Goal: Transaction & Acquisition: Purchase product/service

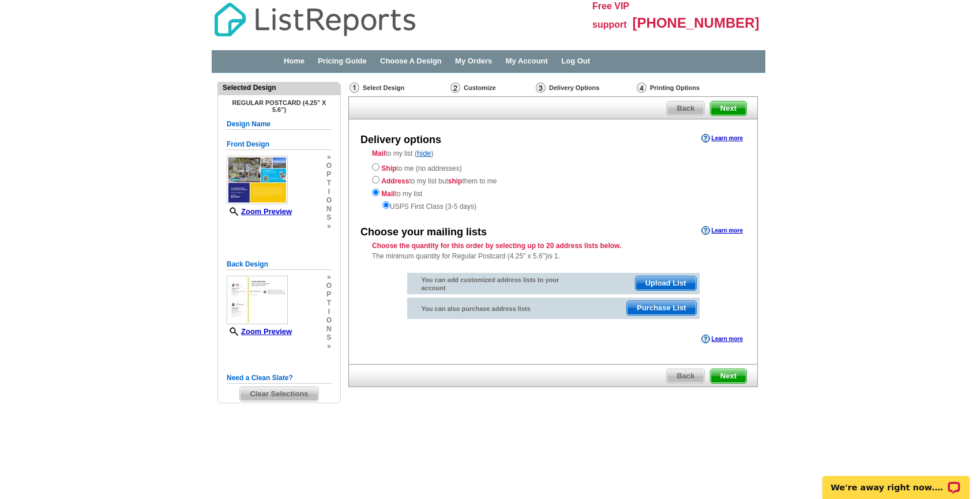
click at [657, 309] on span "Purchase List" at bounding box center [661, 308] width 69 height 14
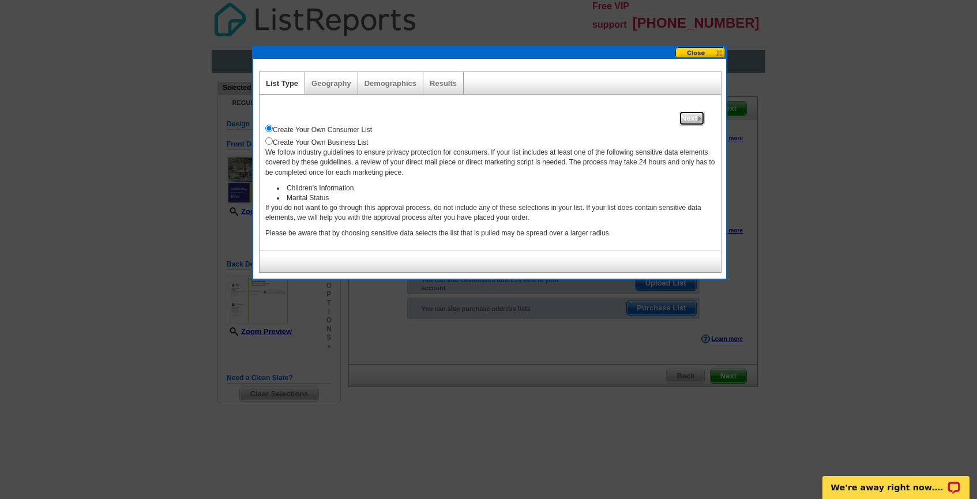
click at [691, 117] on span "Next" at bounding box center [691, 118] width 25 height 14
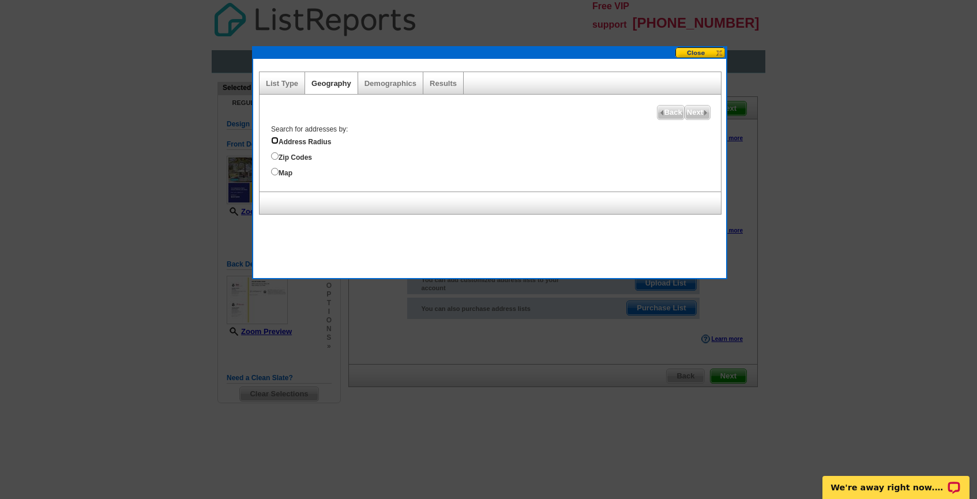
click at [276, 138] on input "Address Radius" at bounding box center [274, 140] width 7 height 7
radio input "true"
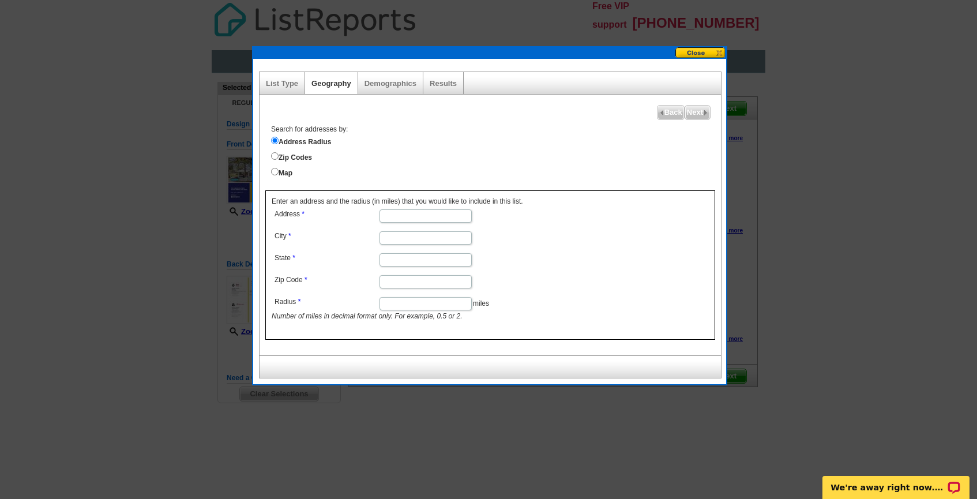
click at [400, 234] on input "City" at bounding box center [425, 237] width 92 height 13
click at [413, 218] on input "Address" at bounding box center [425, 215] width 92 height 13
click at [398, 305] on input "Radius" at bounding box center [425, 303] width 92 height 13
type input "2"
click at [405, 284] on input "Zip Code" at bounding box center [425, 281] width 92 height 13
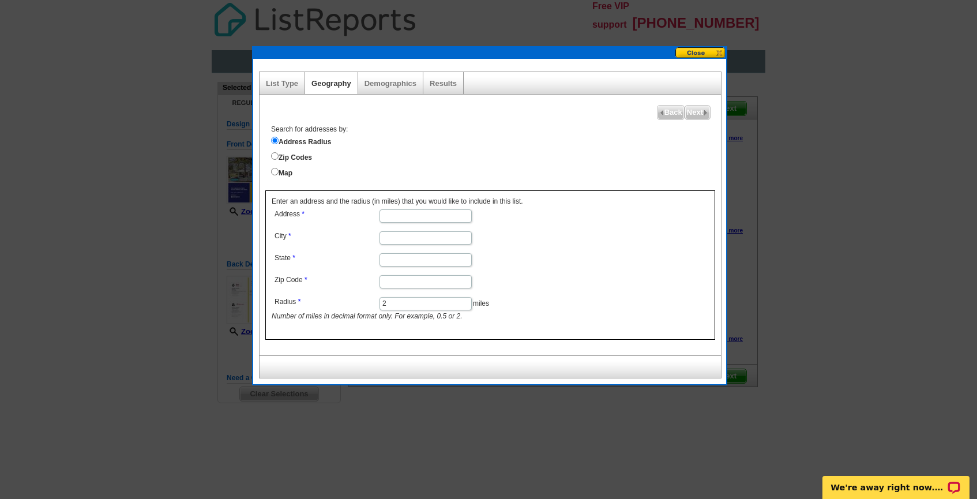
click at [406, 215] on input "Address" at bounding box center [425, 215] width 92 height 13
type input "[STREET_ADDRESS][PERSON_NAME]"
click at [398, 239] on input "City" at bounding box center [425, 237] width 92 height 13
type input "[GEOGRAPHIC_DATA]"
click at [387, 265] on input "State" at bounding box center [425, 259] width 92 height 13
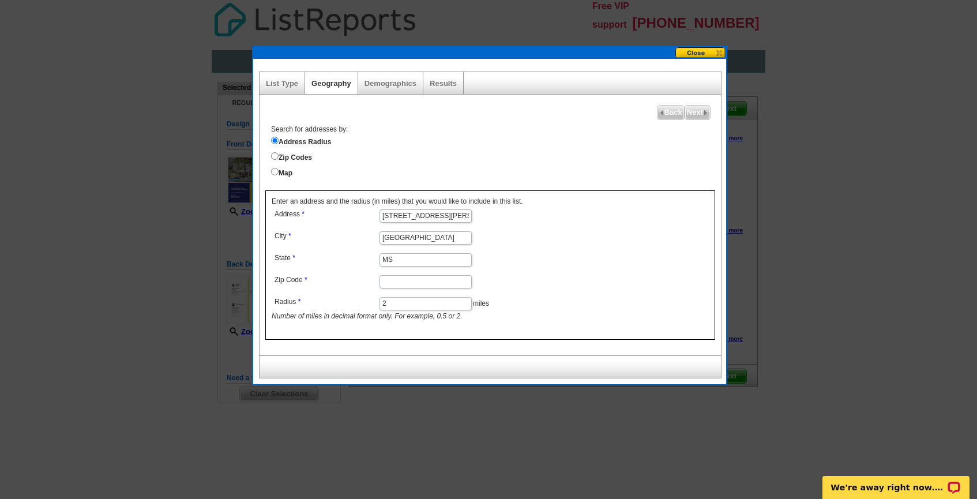
type input "MS"
click at [400, 283] on input "Zip Code" at bounding box center [425, 281] width 92 height 13
type input "39564"
click at [701, 113] on span "Next" at bounding box center [697, 113] width 25 height 14
select select
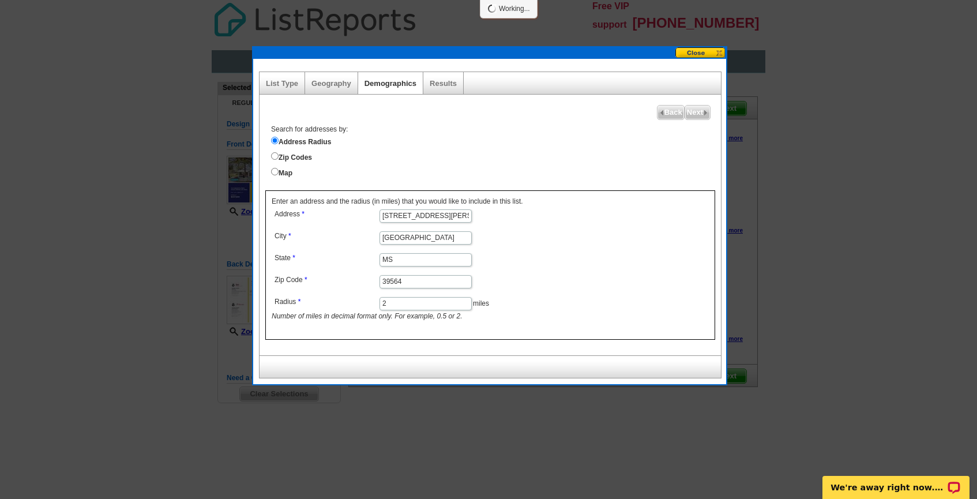
select select
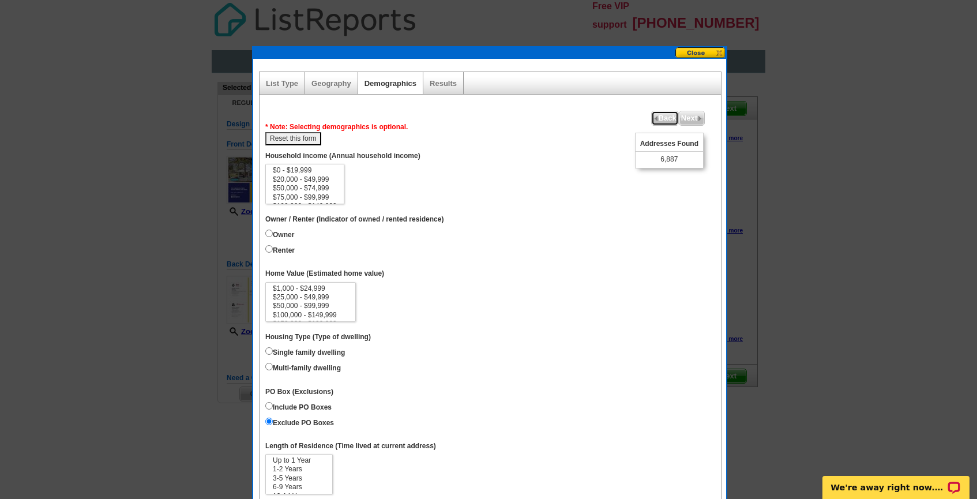
click at [661, 118] on span "Back" at bounding box center [665, 118] width 27 height 14
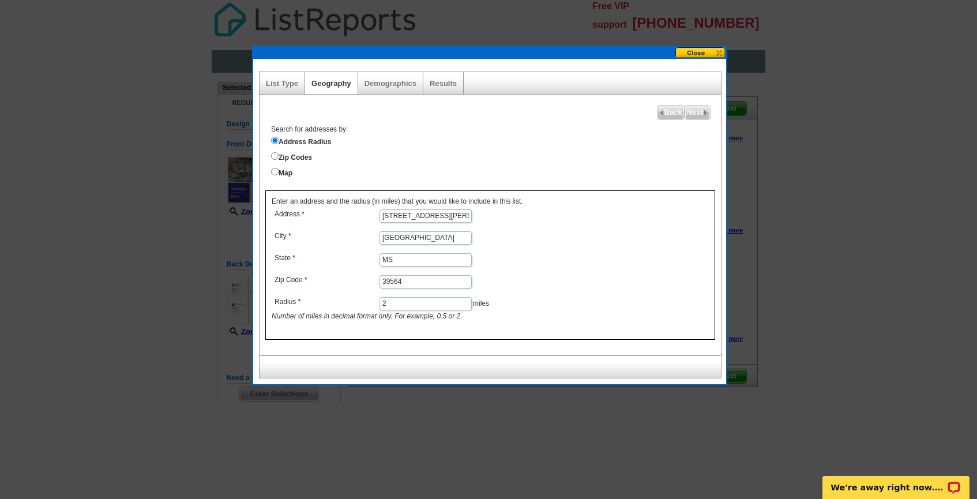
click at [401, 306] on input "2" at bounding box center [425, 303] width 92 height 13
type input "0.5"
click at [698, 111] on span "Next" at bounding box center [697, 113] width 25 height 14
select select
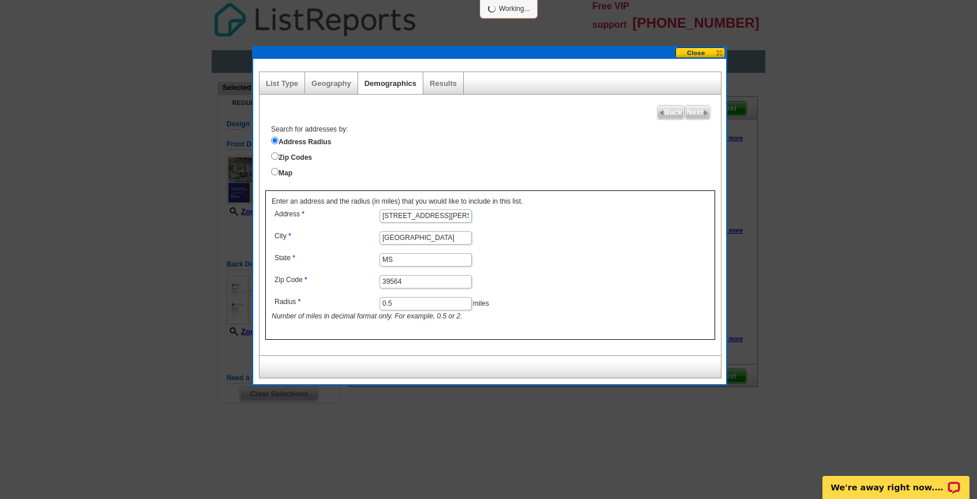
select select
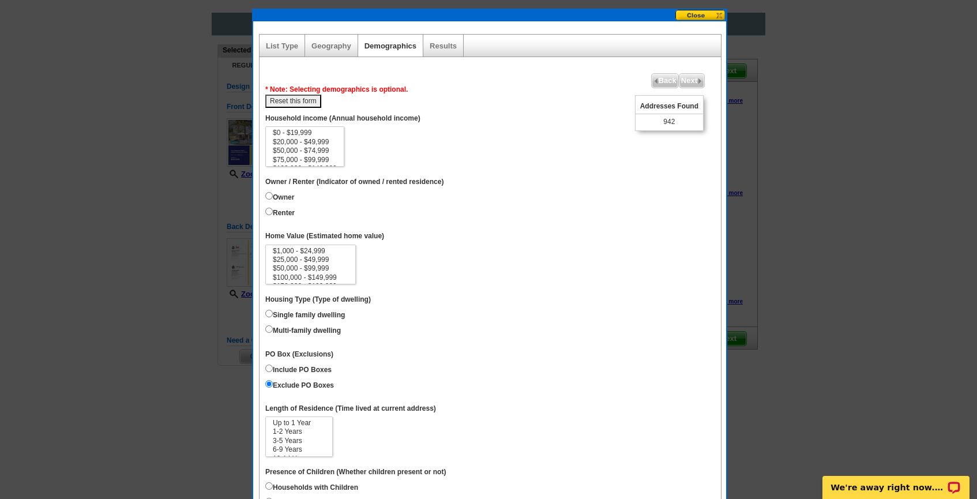
scroll to position [39, 0]
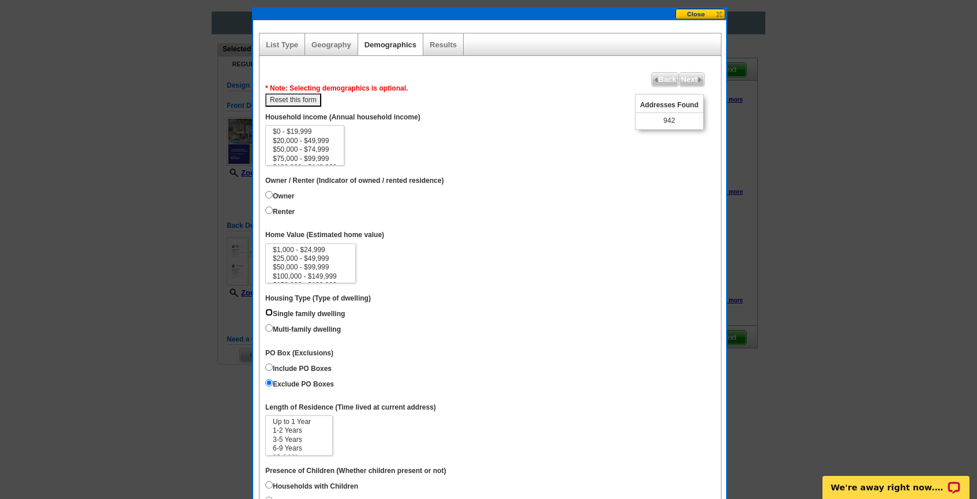
click at [269, 313] on input "Single family dwelling" at bounding box center [268, 311] width 7 height 7
radio input "true"
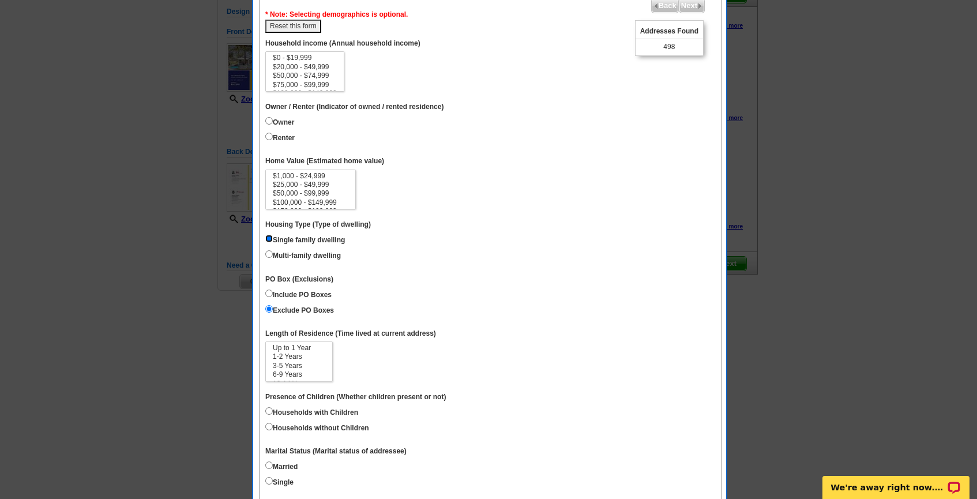
scroll to position [17, 0]
click at [293, 362] on option "10-14 Years" at bounding box center [299, 366] width 55 height 9
click at [290, 353] on option "6-9 Years" at bounding box center [299, 357] width 55 height 9
click at [303, 362] on option "10-14 Years" at bounding box center [299, 366] width 55 height 9
select select "15"
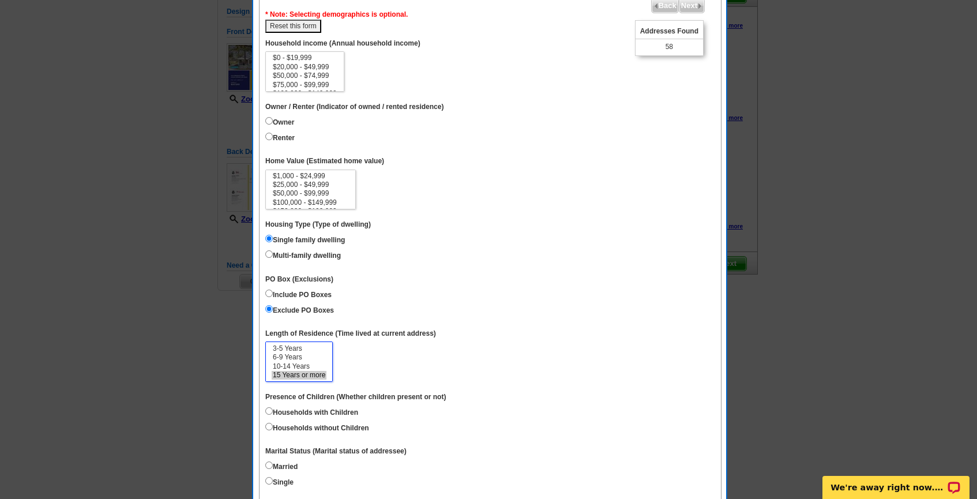
click at [304, 373] on option "15 Years or more" at bounding box center [299, 375] width 55 height 9
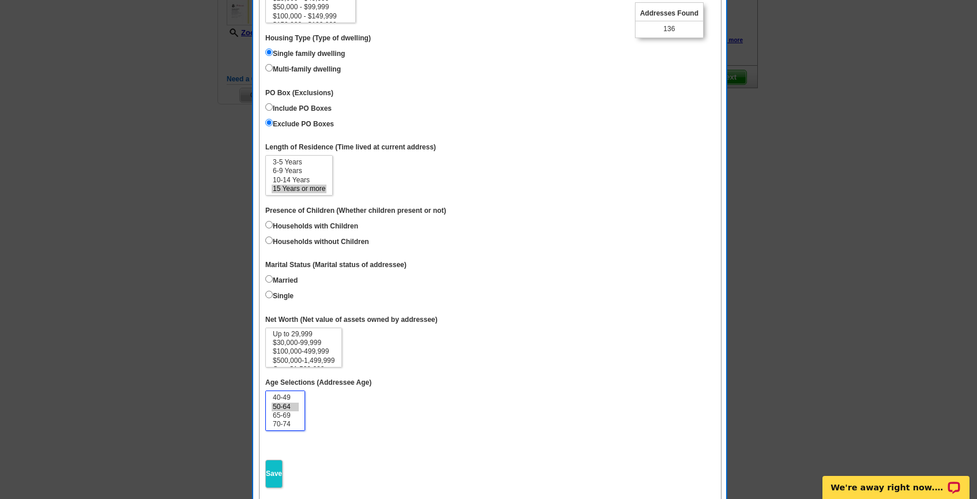
click at [283, 402] on option "50-64" at bounding box center [285, 406] width 27 height 9
click at [283, 411] on option "65-69" at bounding box center [285, 415] width 27 height 9
click at [288, 421] on option "70-74" at bounding box center [285, 424] width 27 height 9
click at [286, 420] on option "Over 75" at bounding box center [285, 424] width 27 height 9
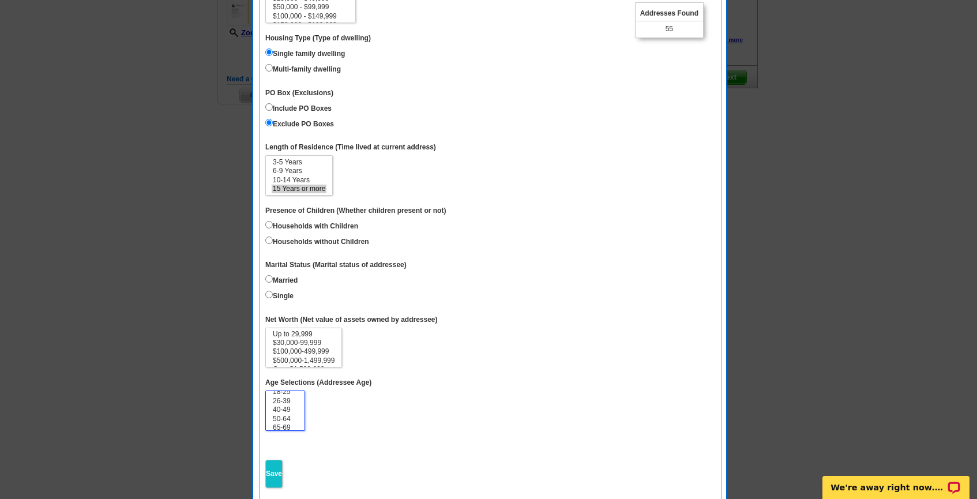
scroll to position [0, 0]
select select "50-64"
click at [288, 420] on option "50-64" at bounding box center [285, 424] width 27 height 9
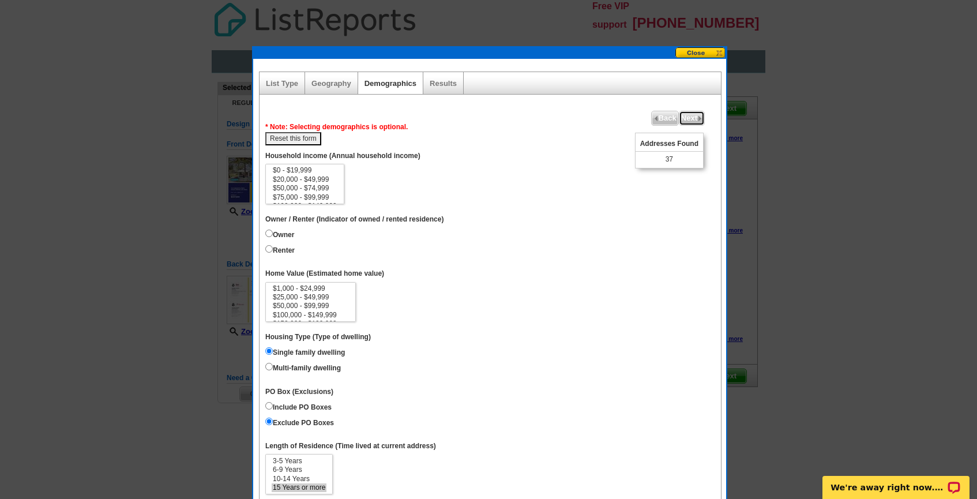
click at [697, 116] on img at bounding box center [699, 118] width 5 height 5
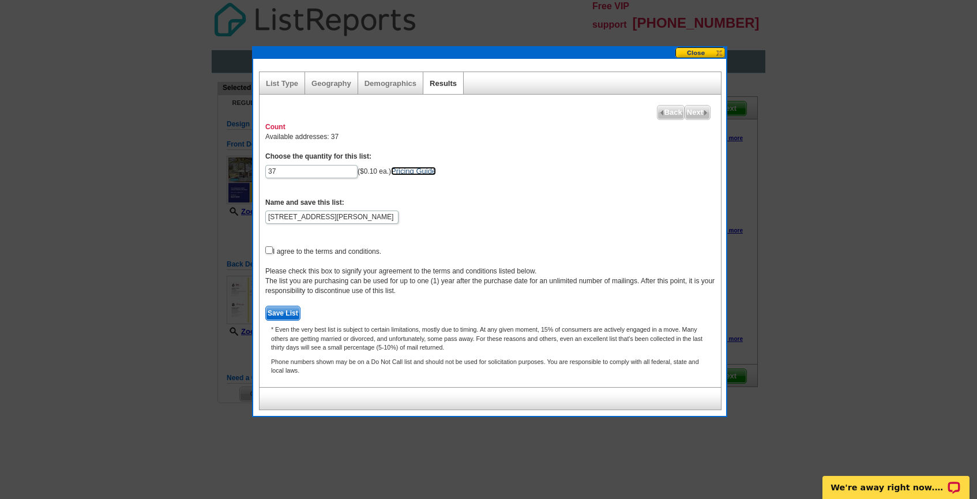
click at [409, 170] on link "Pricing Guide" at bounding box center [413, 171] width 45 height 9
click at [701, 49] on button at bounding box center [700, 52] width 51 height 11
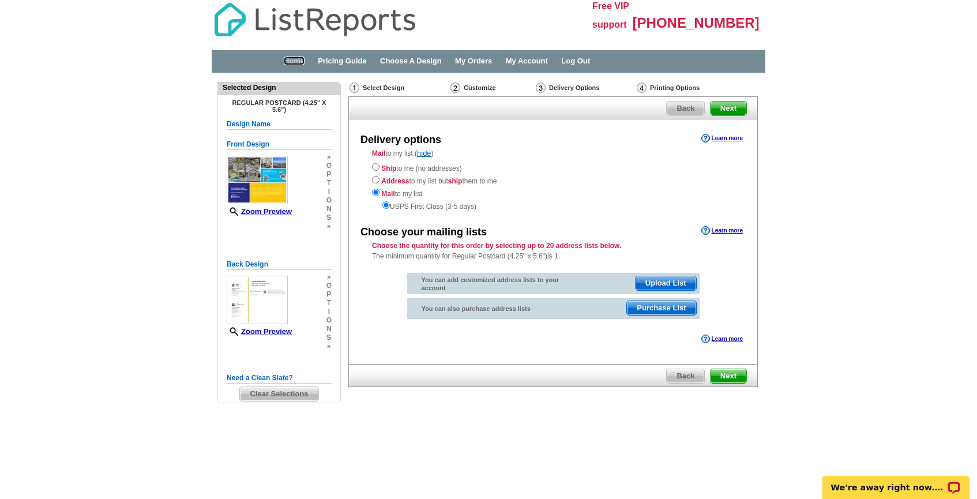
click at [289, 60] on link "Home" at bounding box center [294, 61] width 21 height 9
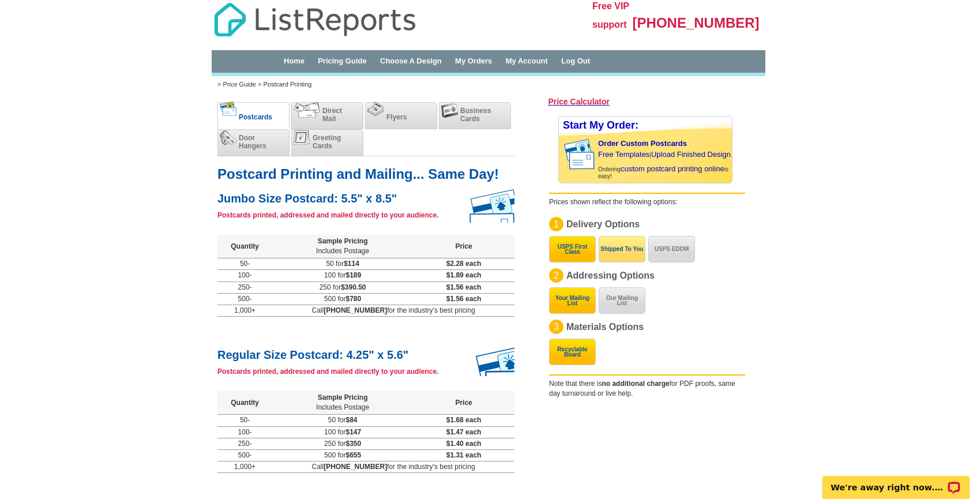
click at [627, 255] on button "Shipped To You" at bounding box center [621, 249] width 47 height 27
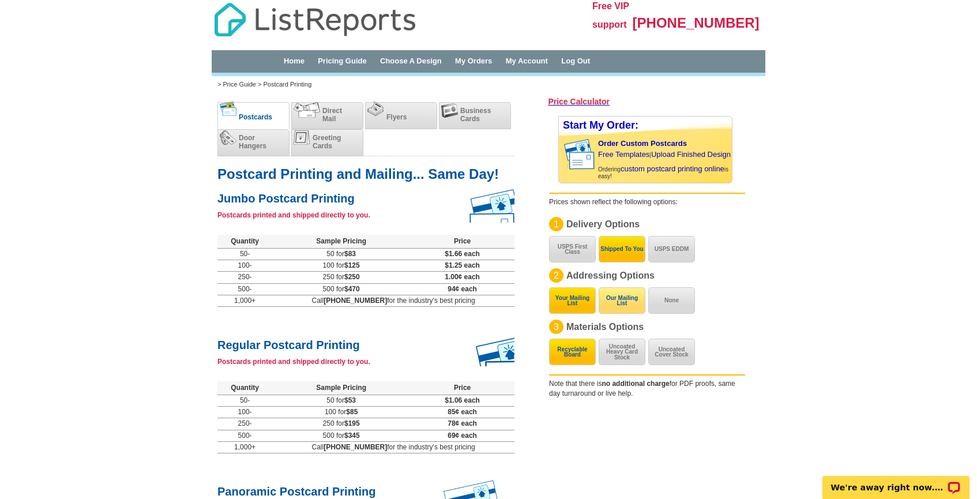
click at [621, 303] on button "Our Mailing List" at bounding box center [621, 300] width 47 height 27
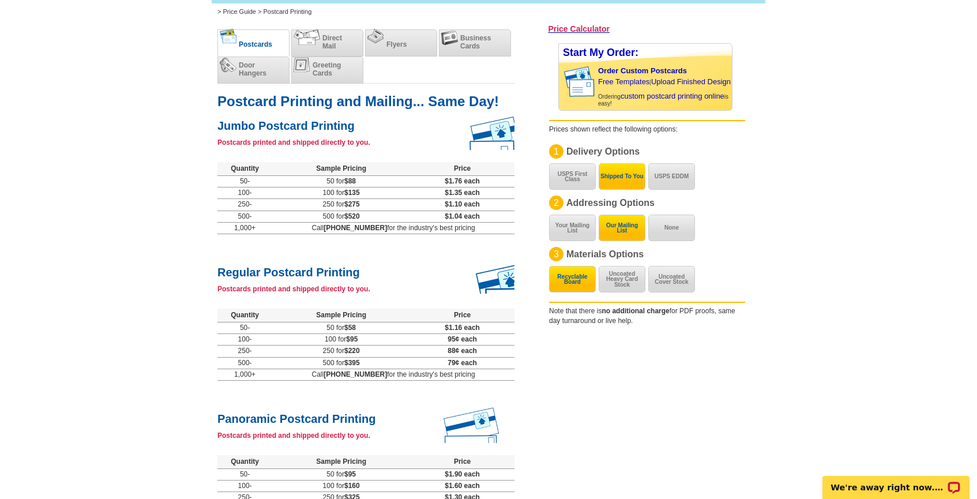
scroll to position [74, 0]
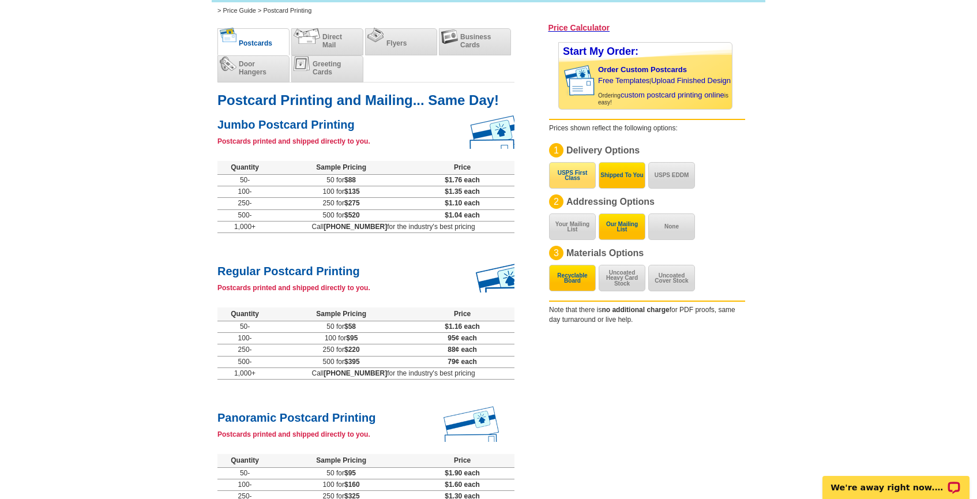
click at [586, 178] on button "USPS First Class" at bounding box center [572, 175] width 47 height 27
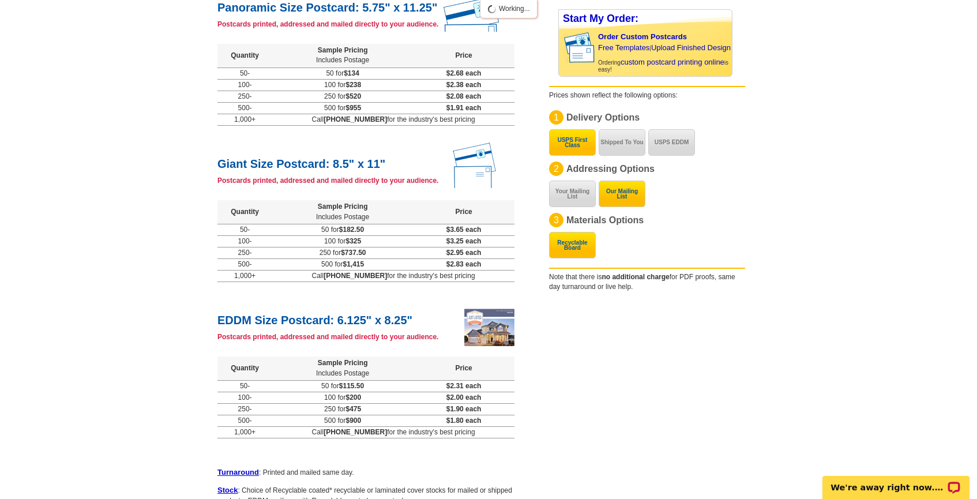
scroll to position [0, 0]
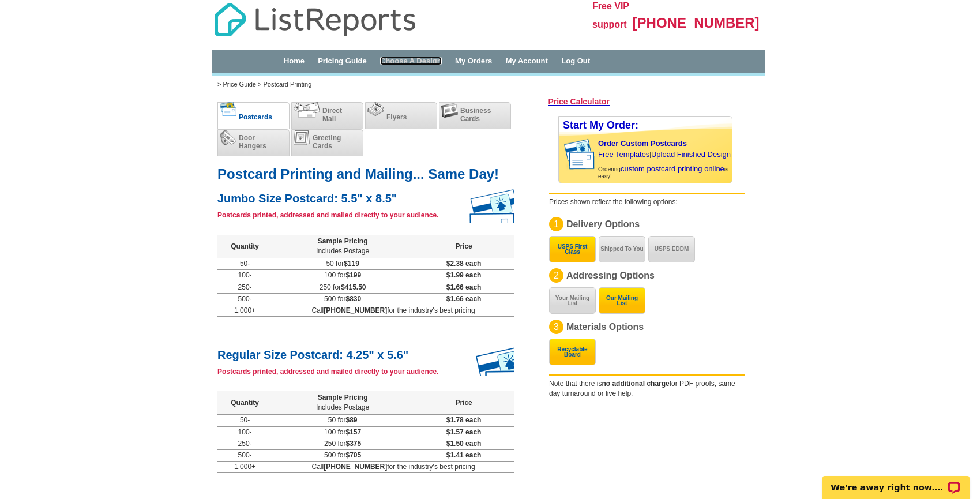
click at [434, 63] on link "Choose A Design" at bounding box center [411, 61] width 62 height 9
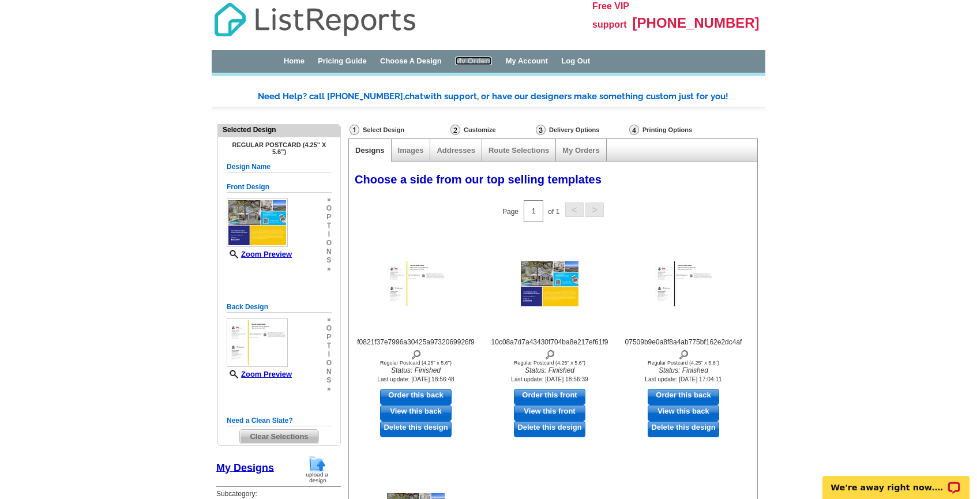
click at [492, 62] on link "My Orders" at bounding box center [473, 61] width 37 height 9
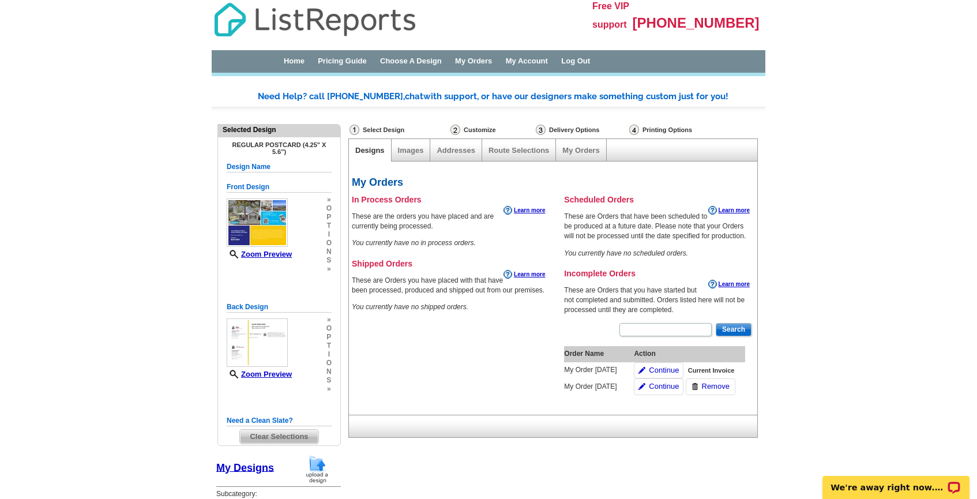
click at [416, 155] on div "Images" at bounding box center [410, 150] width 39 height 22
click at [413, 149] on link "Images" at bounding box center [411, 150] width 26 height 9
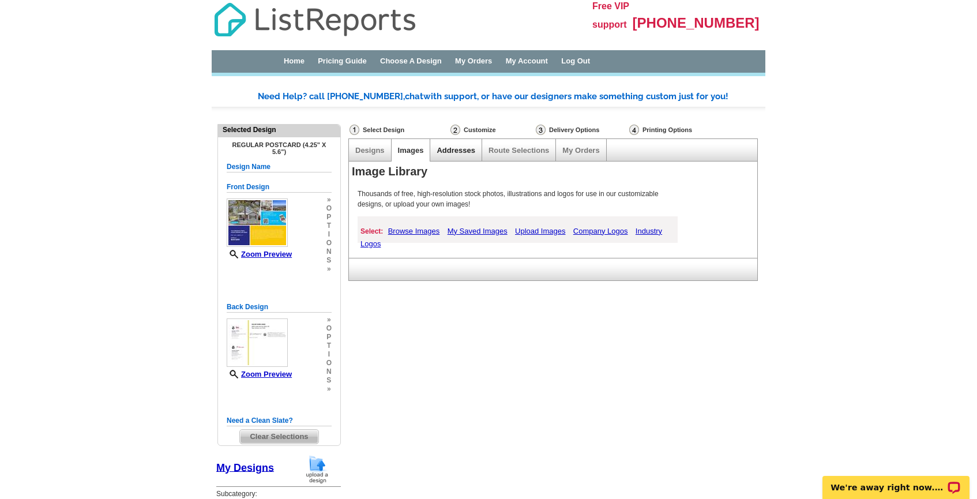
click at [466, 149] on link "Addresses" at bounding box center [455, 150] width 38 height 9
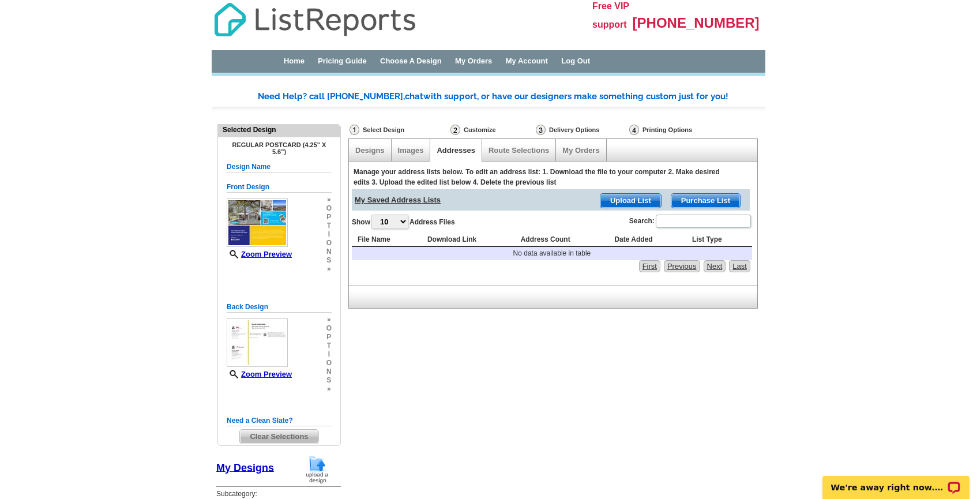
click at [696, 200] on span "Purchase List" at bounding box center [705, 201] width 69 height 14
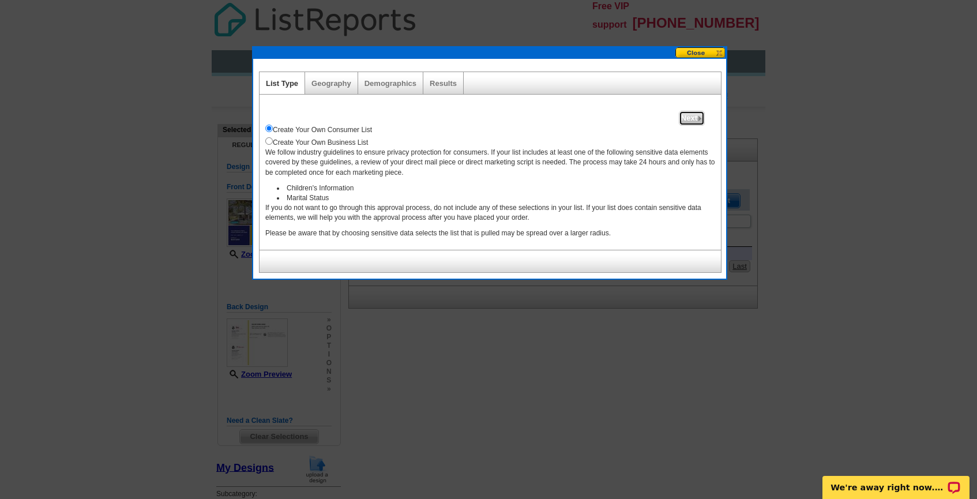
click at [694, 119] on span "Next" at bounding box center [691, 118] width 25 height 14
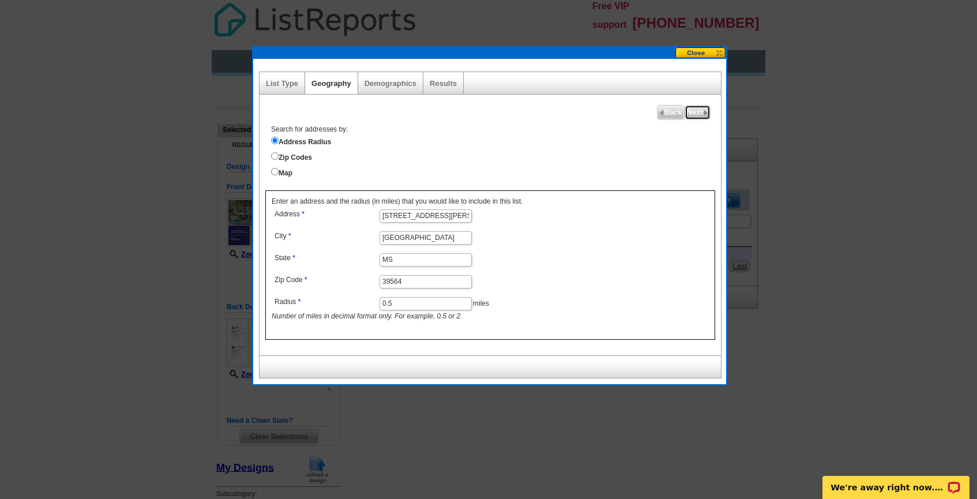
click at [696, 116] on span "Next" at bounding box center [697, 113] width 25 height 14
select select
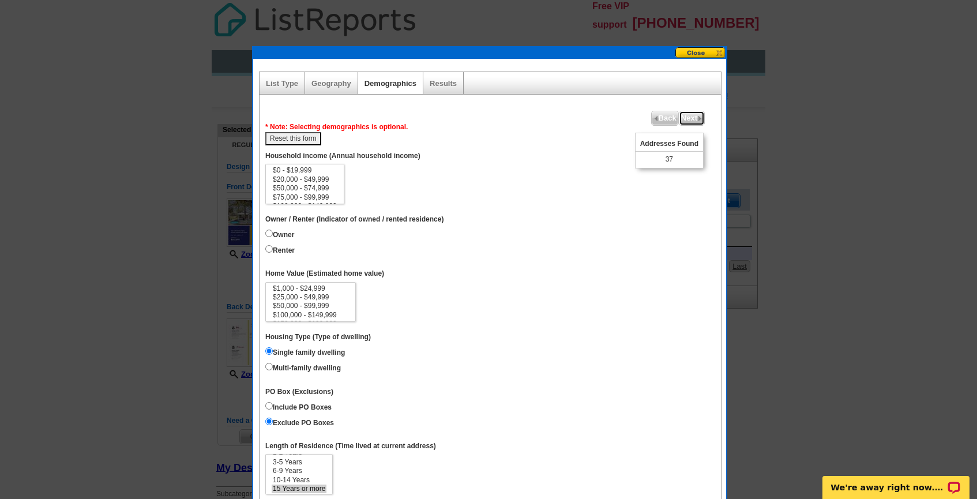
click at [689, 120] on span "Next" at bounding box center [691, 118] width 25 height 14
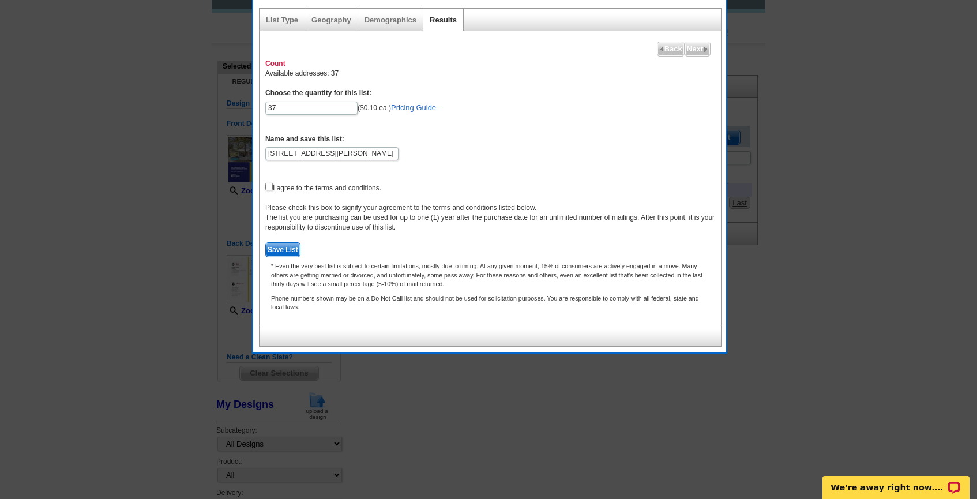
scroll to position [65, 0]
click at [266, 181] on input "checkbox" at bounding box center [268, 184] width 7 height 7
checkbox input "true"
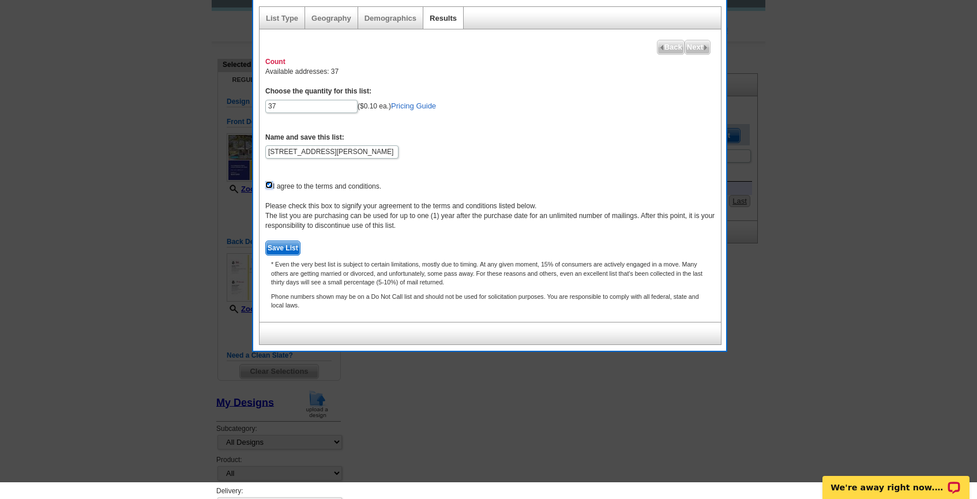
scroll to position [0, 0]
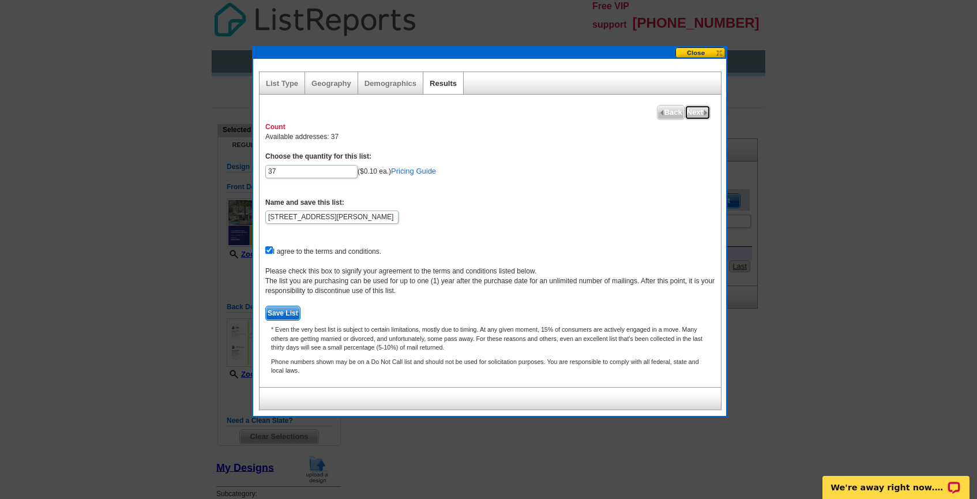
click at [703, 112] on img at bounding box center [705, 112] width 5 height 5
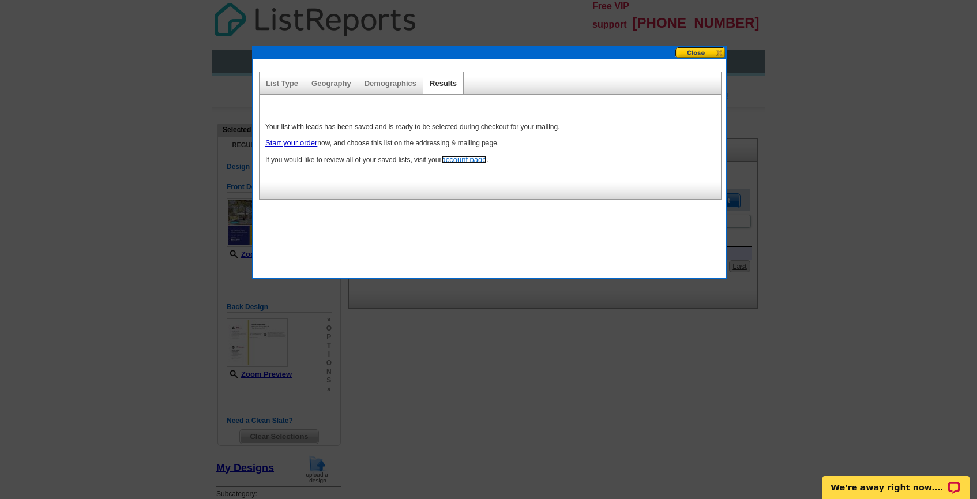
click at [472, 159] on link "account page" at bounding box center [463, 159] width 45 height 9
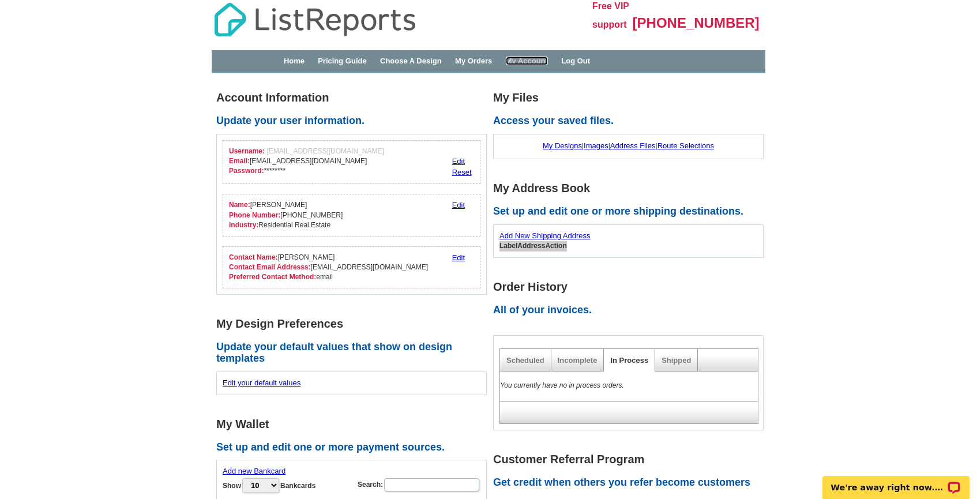
click at [548, 63] on link "My Account" at bounding box center [527, 61] width 42 height 9
click at [590, 64] on link "Log Out" at bounding box center [575, 61] width 29 height 9
